Goal: Check status

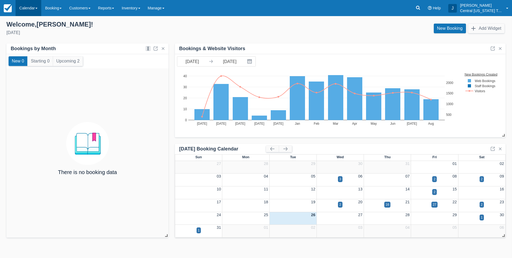
click at [28, 10] on link "Calendar" at bounding box center [29, 8] width 26 height 16
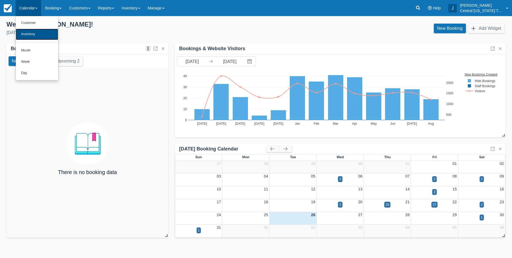
click at [25, 34] on link "Inventory" at bounding box center [37, 34] width 42 height 11
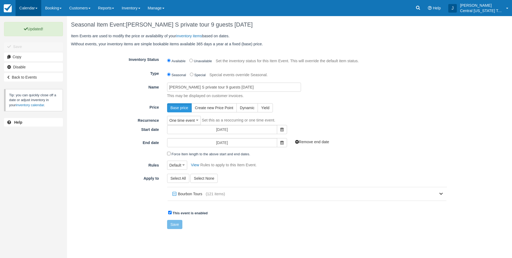
click at [25, 5] on link "Calendar" at bounding box center [29, 8] width 26 height 16
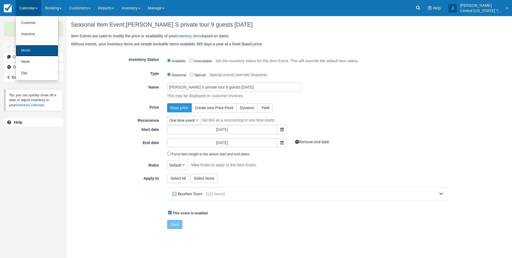
click at [33, 53] on link "Month" at bounding box center [37, 50] width 42 height 11
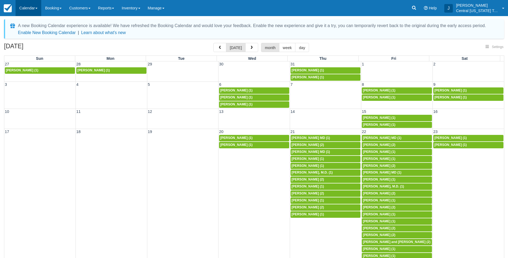
click at [28, 8] on link "Calendar" at bounding box center [29, 8] width 26 height 16
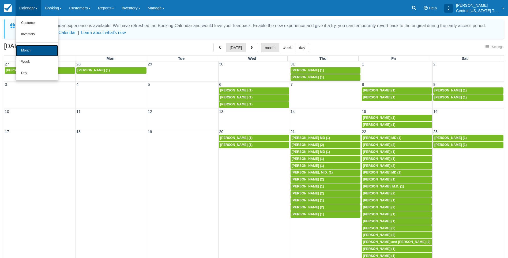
click at [26, 50] on link "Month" at bounding box center [37, 50] width 42 height 11
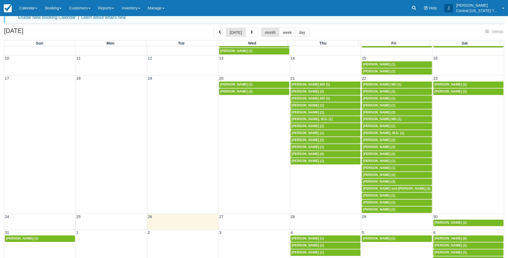
scroll to position [22, 0]
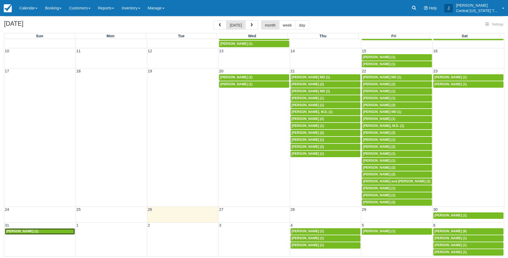
click at [26, 230] on span "Kevin Shannon (1)" at bounding box center [22, 231] width 32 height 4
